Goal: Use online tool/utility

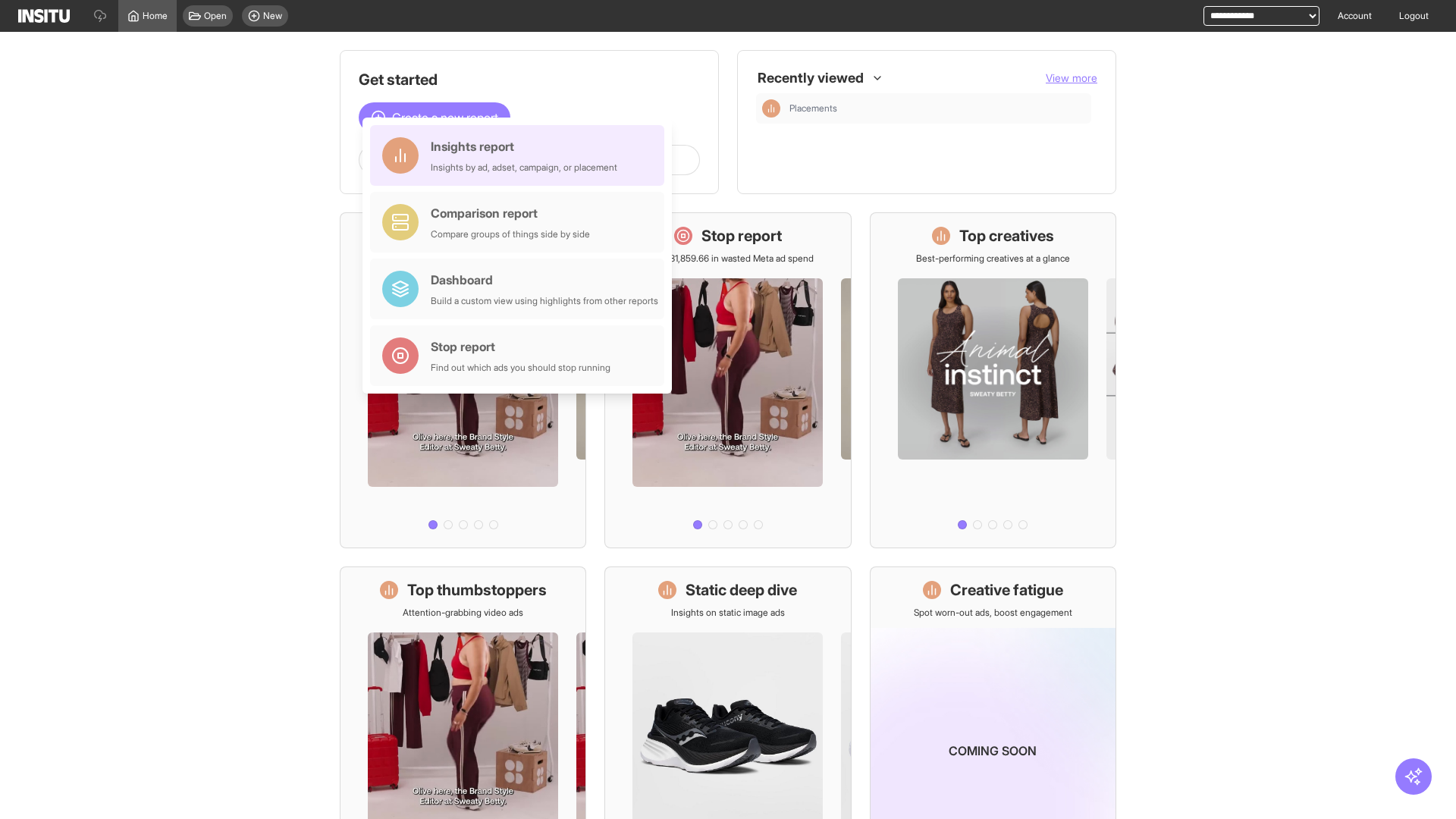
click at [521, 156] on div "Insights report Insights by ad, adset, campaign, or placement" at bounding box center [523, 155] width 187 height 37
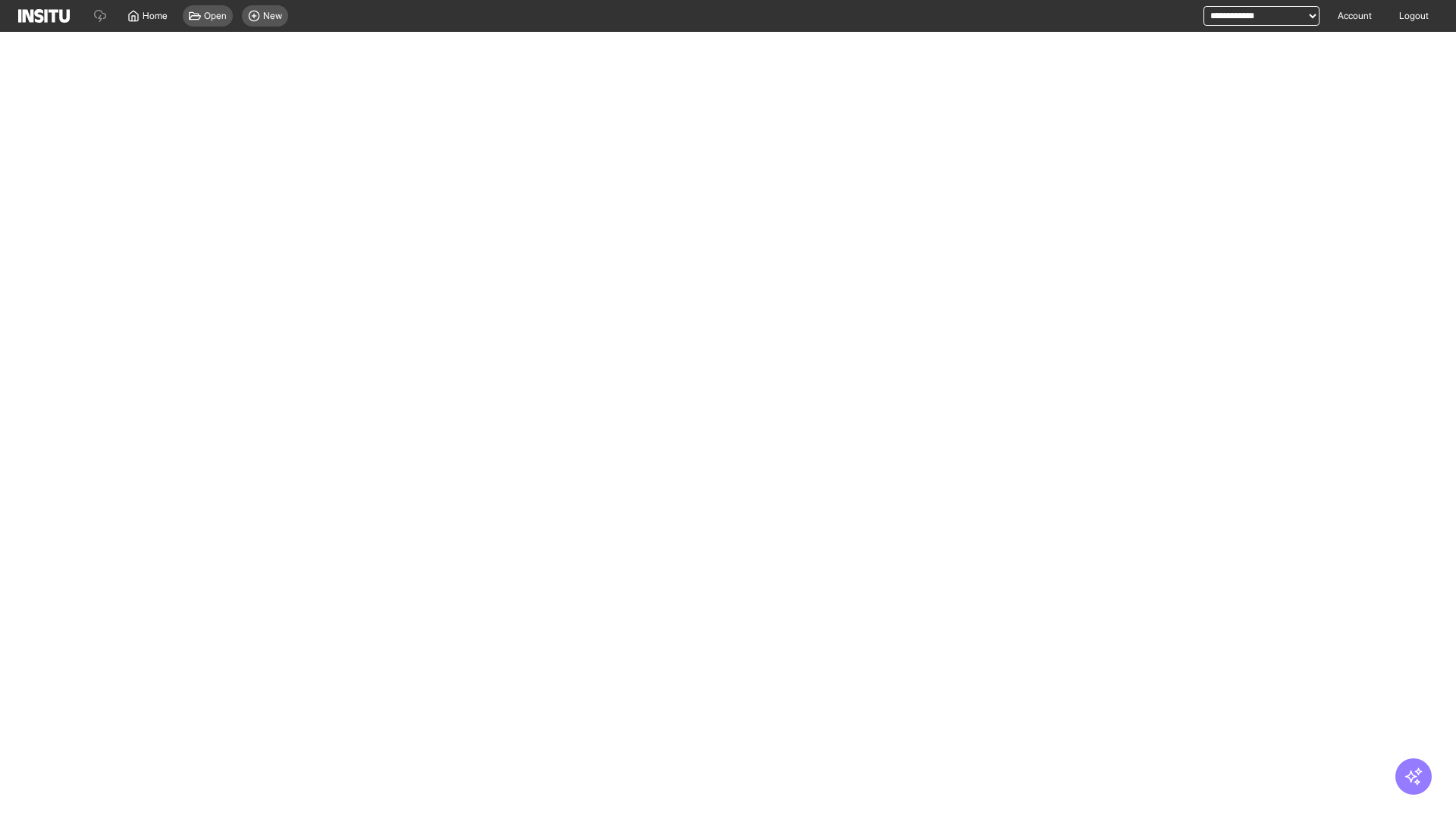
select select "**"
